Goal: Task Accomplishment & Management: Manage account settings

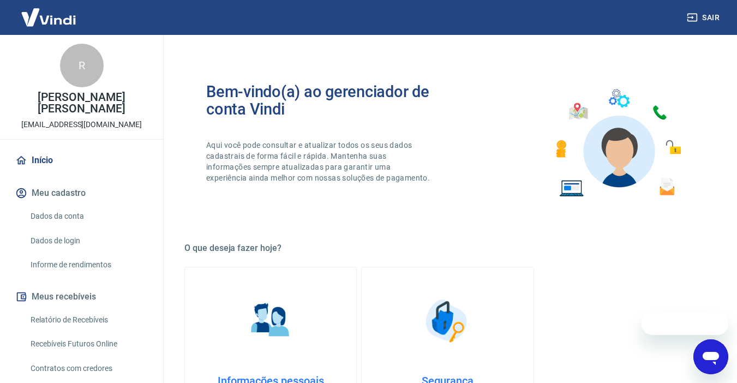
click at [93, 341] on link "Recebíveis Futuros Online" at bounding box center [88, 344] width 124 height 22
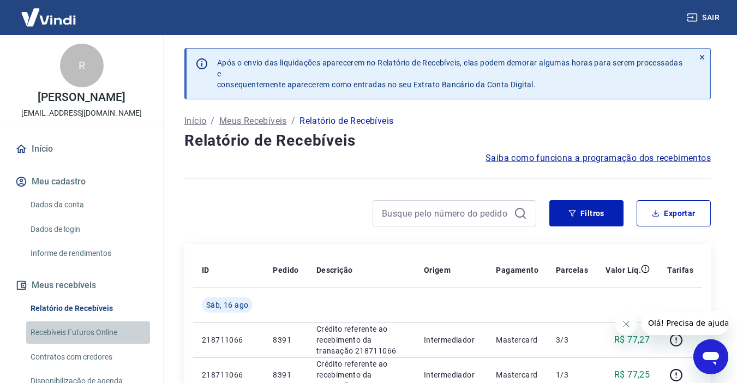
click at [95, 342] on link "Recebíveis Futuros Online" at bounding box center [88, 332] width 124 height 22
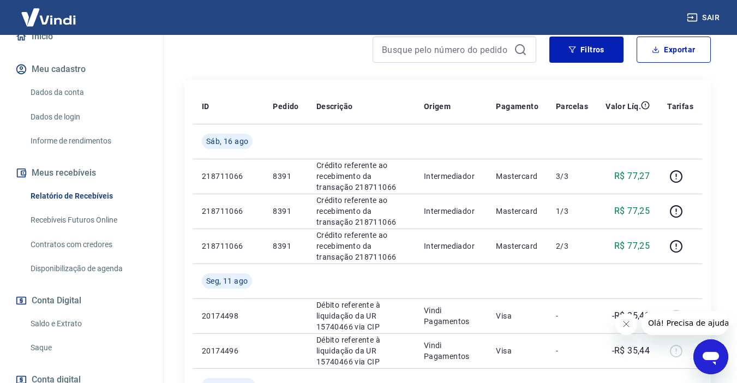
scroll to position [164, 0]
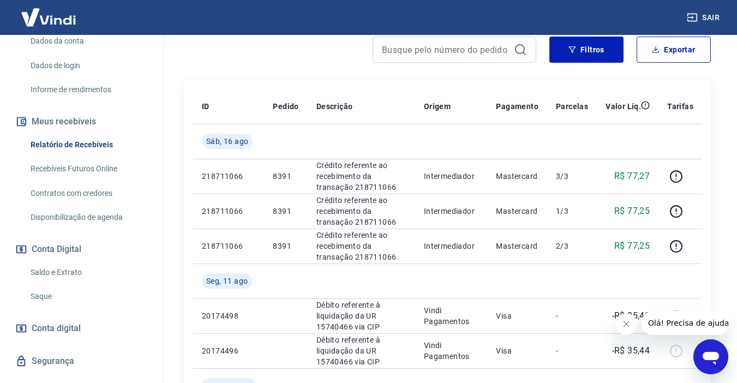
click at [49, 281] on link "Saldo e Extrato" at bounding box center [88, 272] width 124 height 22
